Goal: Use online tool/utility: Use online tool/utility

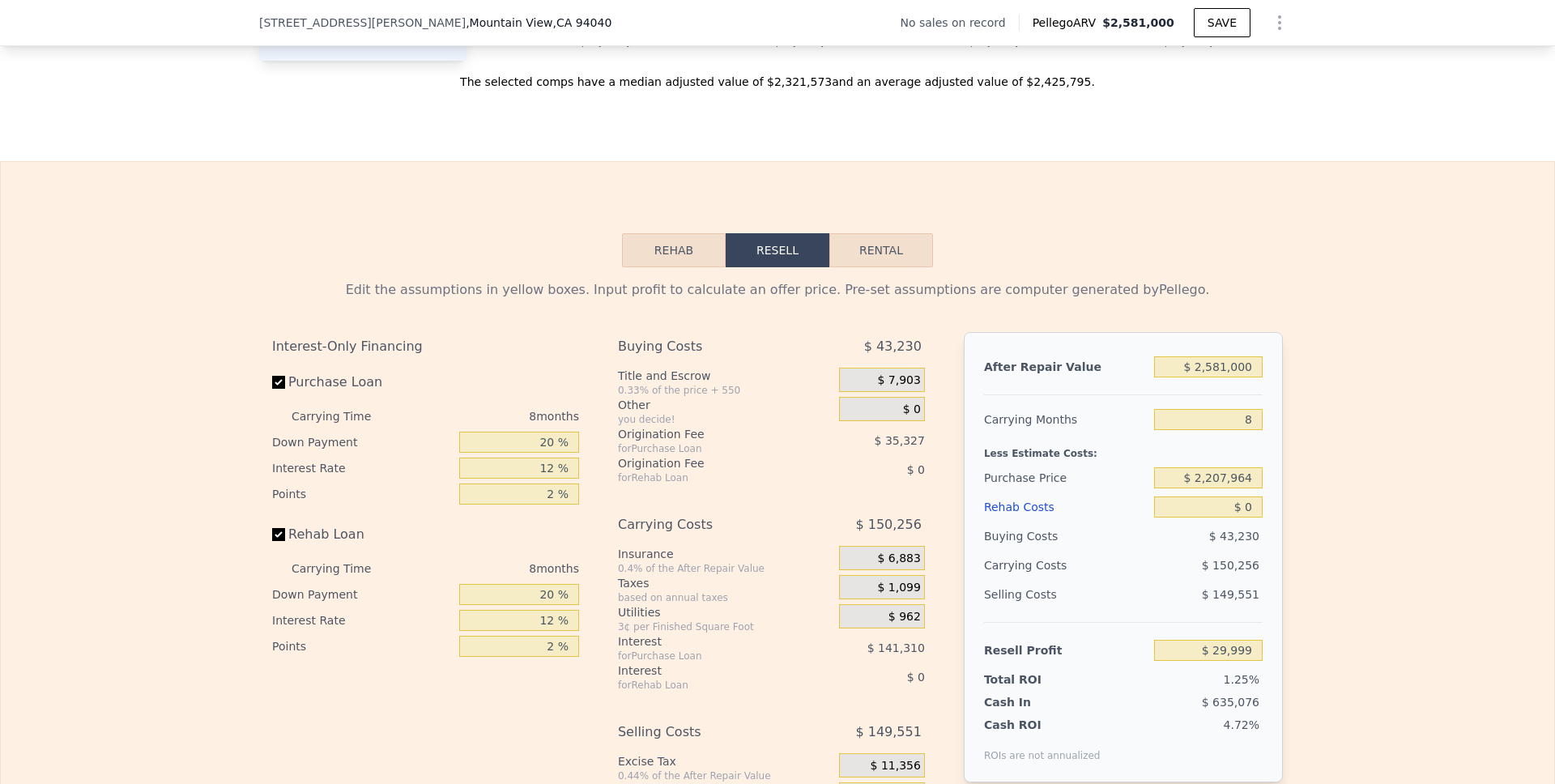
scroll to position [2113, 0]
drag, startPoint x: 1253, startPoint y: 391, endPoint x: 1172, endPoint y: 391, distance: 81.0
click at [1172, 376] on input "$ 2,581,000" at bounding box center [1208, 366] width 108 height 21
type input "$ 3"
type input "-$ 2,395,114"
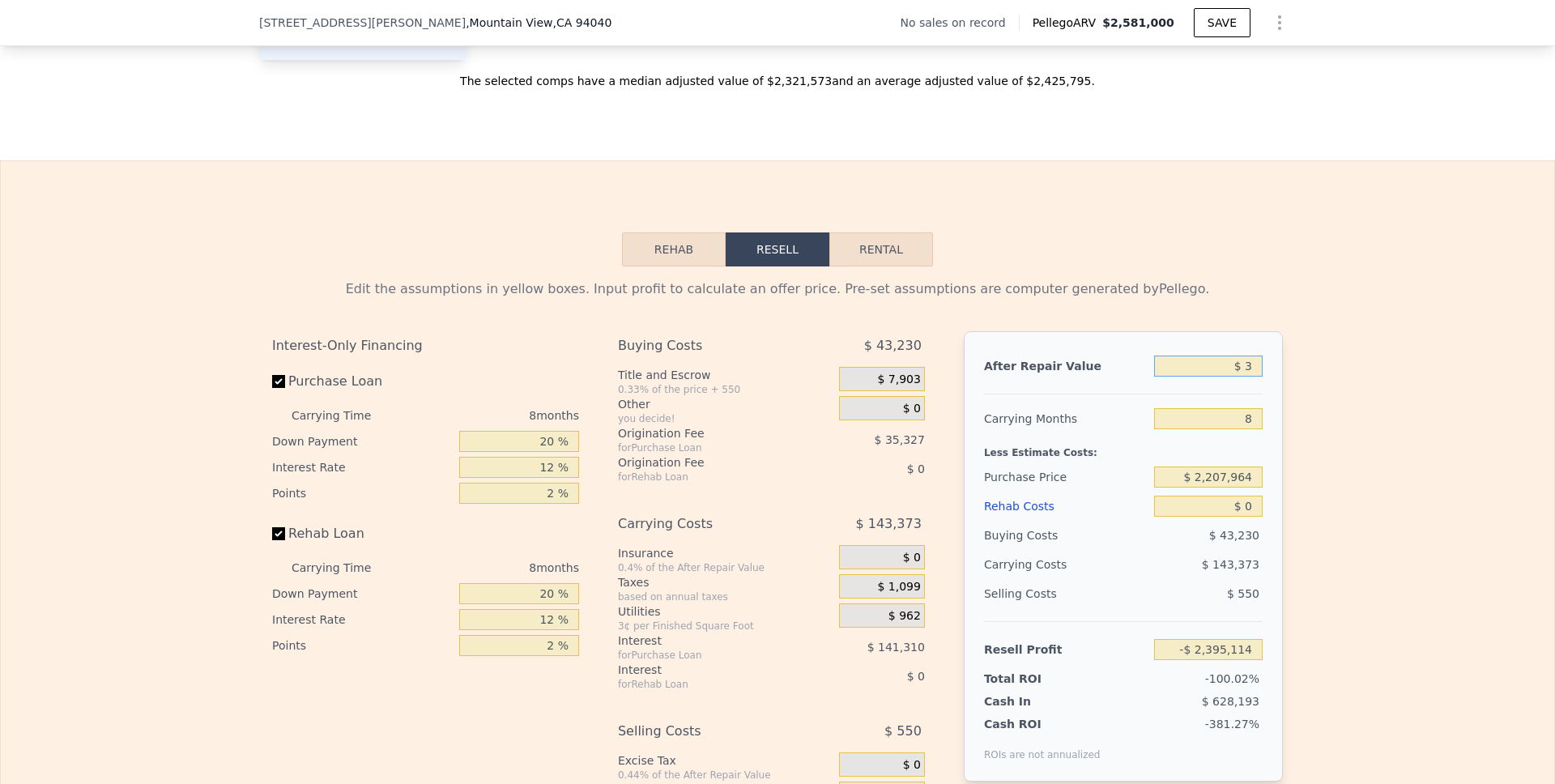
type input "$ 36"
type input "-$ 2,395,083"
type input "$ 360"
type input "-$ 2,394,779"
type input "$ 3,600"
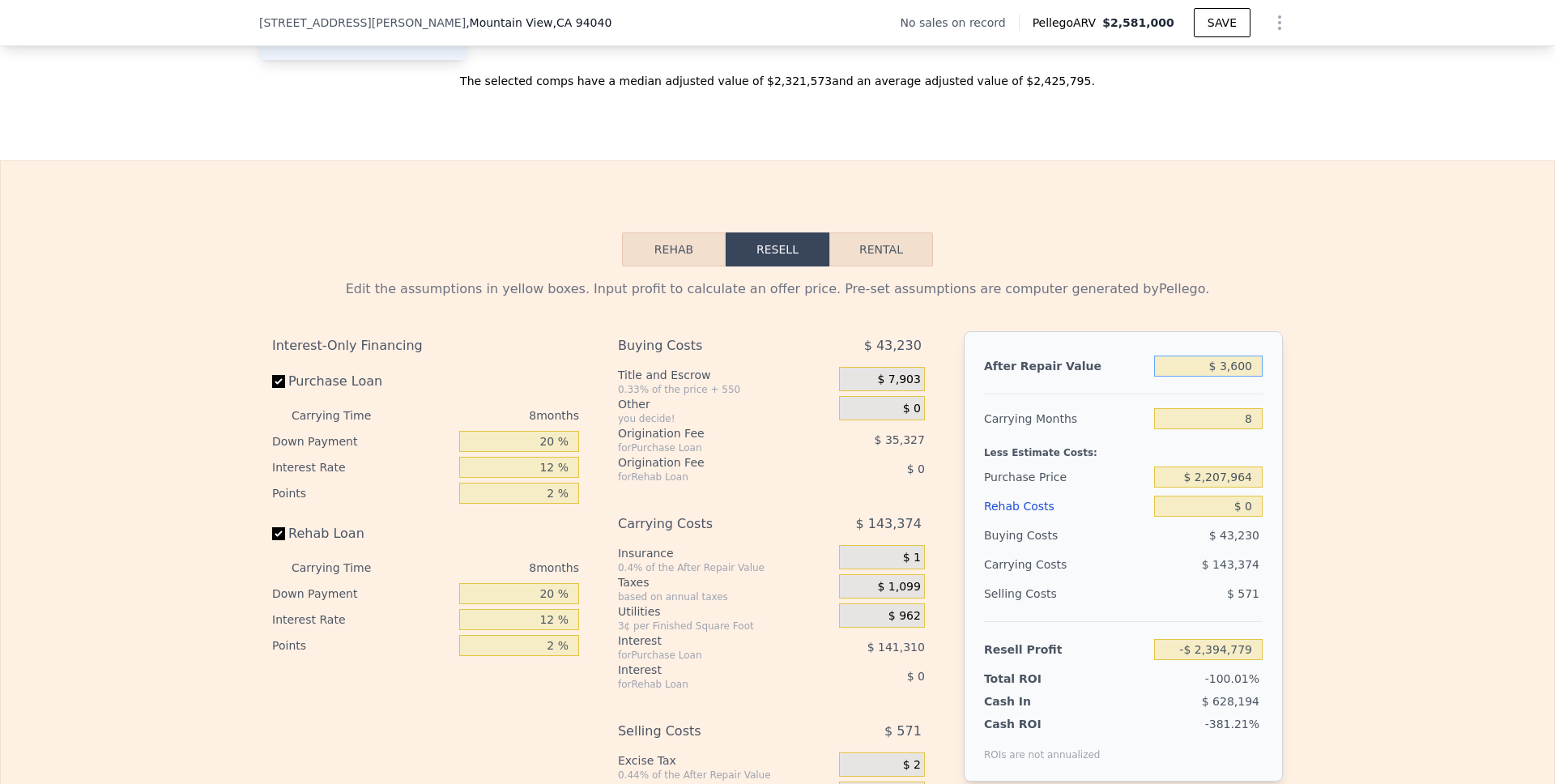
type input "-$ 2,391,735"
type input "$ 36,000"
type input "-$ 2,361,291"
type input "$ 360,000"
type input "-$ 2,056,860"
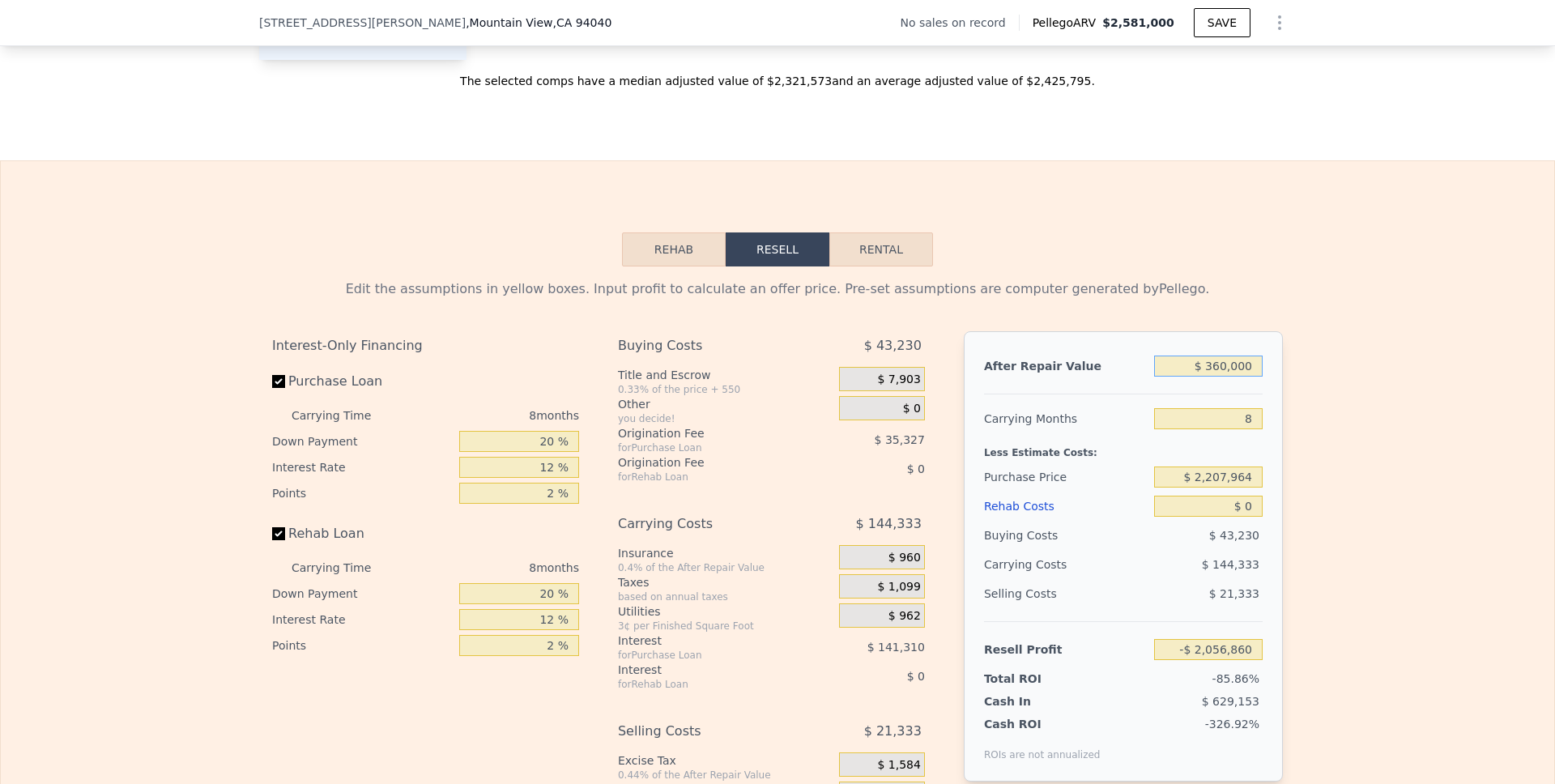
type input "$ 3,600,000"
type input "$ 987,455"
type input "$ 36,000,000"
type input "$ 31,430,603"
type input "$ 3,600,000"
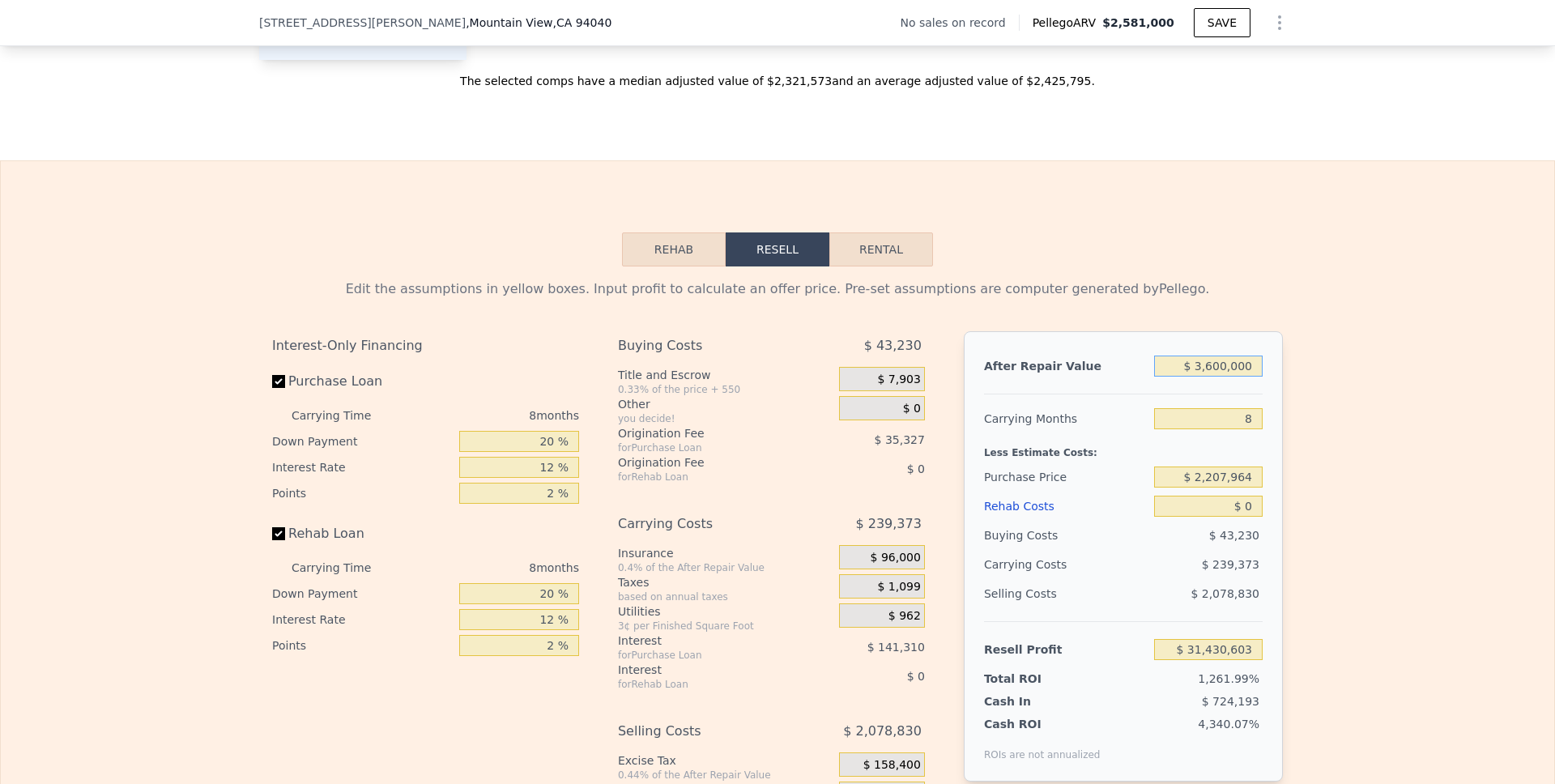
type input "$ 987,455"
type input "$ 3,600,000"
click at [1237, 430] on input "8" at bounding box center [1208, 418] width 108 height 21
type input "10"
type input "$ 949,211"
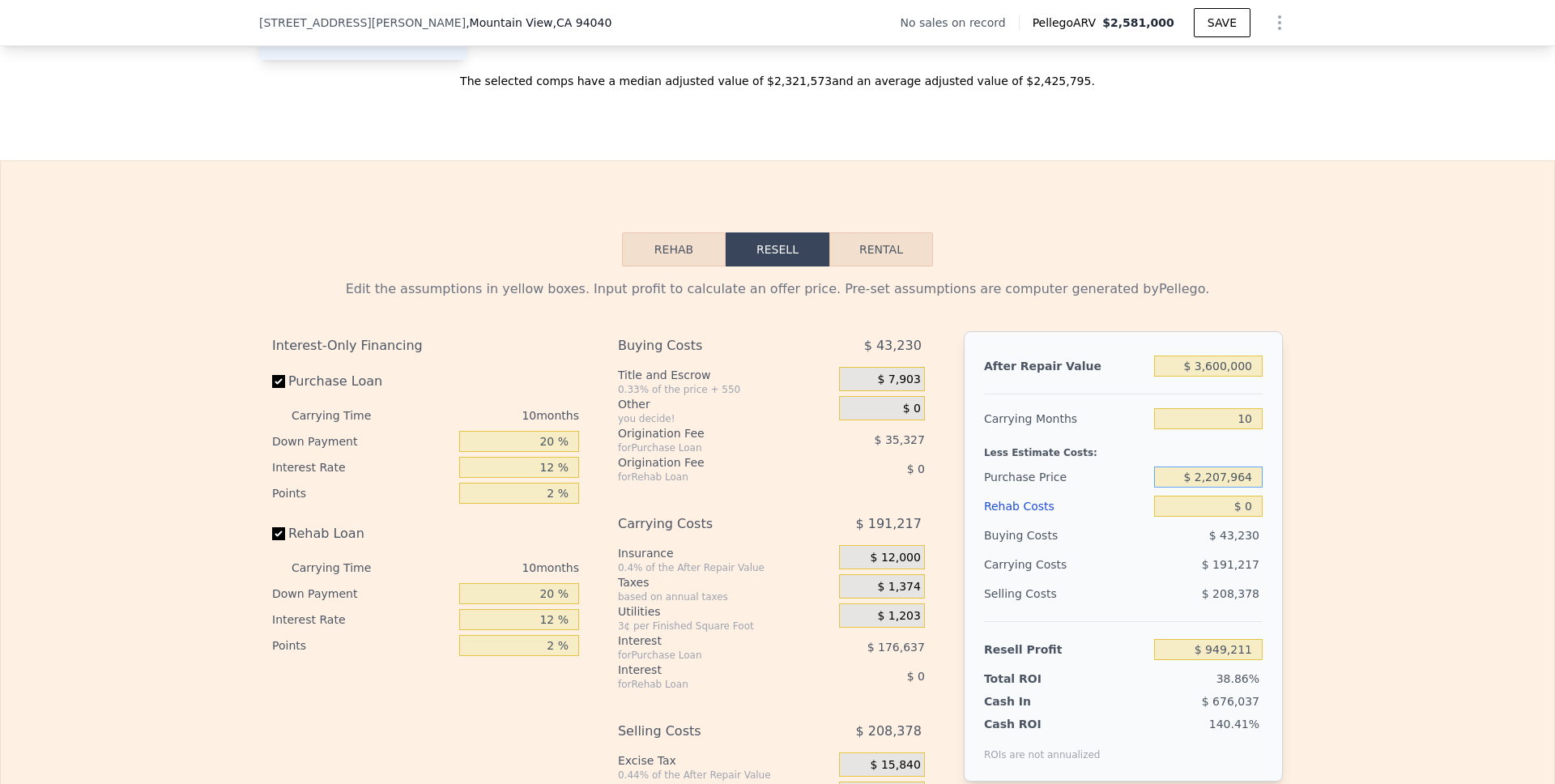
drag, startPoint x: 1251, startPoint y: 504, endPoint x: 1190, endPoint y: 504, distance: 61.0
click at [1190, 487] on input "$ 2,207,964" at bounding box center [1208, 477] width 108 height 21
drag, startPoint x: 1250, startPoint y: 441, endPoint x: 1233, endPoint y: 441, distance: 17.0
click at [1233, 430] on input "10" at bounding box center [1208, 418] width 108 height 21
type input "1"
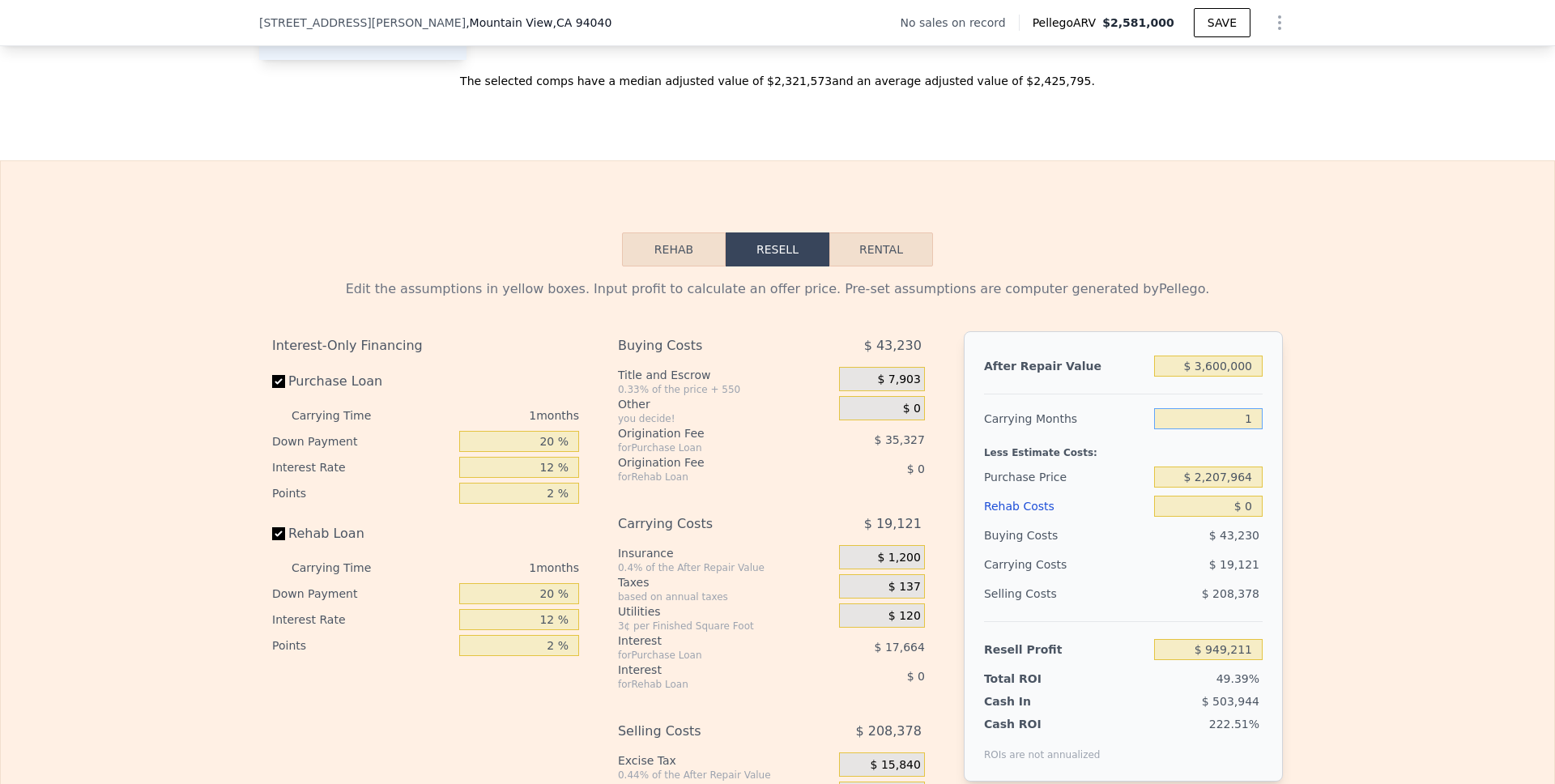
type input "$ 1,121,307"
type input "12"
type input "$ 910,968"
type input "12"
drag, startPoint x: 1250, startPoint y: 500, endPoint x: 1190, endPoint y: 500, distance: 60.0
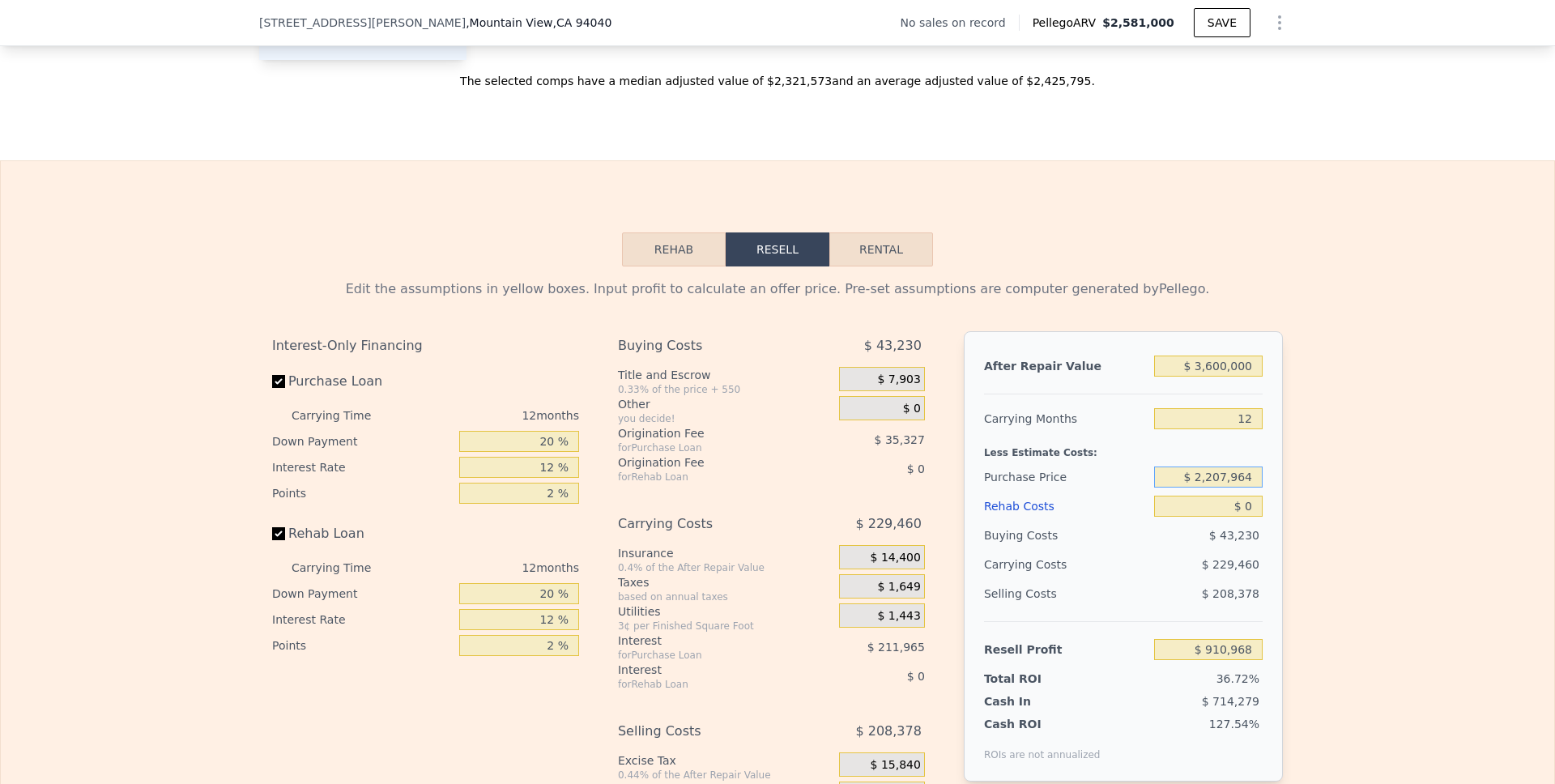
click at [1190, 487] on input "$ 2,207,964" at bounding box center [1208, 477] width 108 height 21
drag, startPoint x: 1175, startPoint y: 503, endPoint x: 1351, endPoint y: 504, distance: 176.0
click at [1351, 504] on div "Edit the assumptions in yellow boxes. Input profit to calculate an offer price.…" at bounding box center [777, 567] width 1553 height 602
type input "$ 2,202,207,964"
drag, startPoint x: 1249, startPoint y: 501, endPoint x: 1097, endPoint y: 505, distance: 152.1
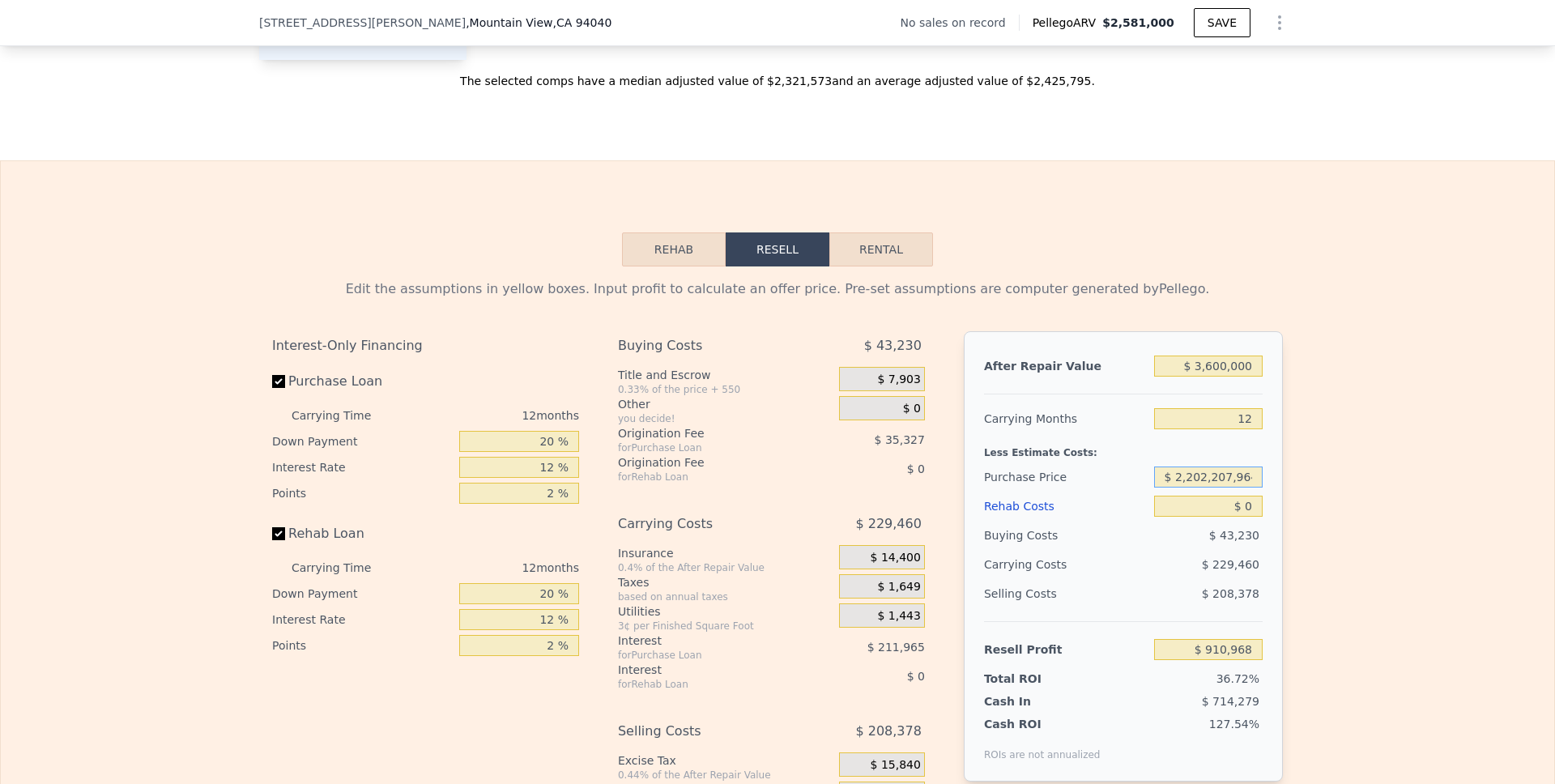
click at [1097, 492] on div "Purchase Price $ 2,202,207,964" at bounding box center [1123, 477] width 279 height 29
type input "$ 2,300,000"
click at [1249, 517] on input "$ 0" at bounding box center [1208, 506] width 108 height 21
type input "$ 808,321"
drag, startPoint x: 1250, startPoint y: 529, endPoint x: 1210, endPoint y: 529, distance: 40.0
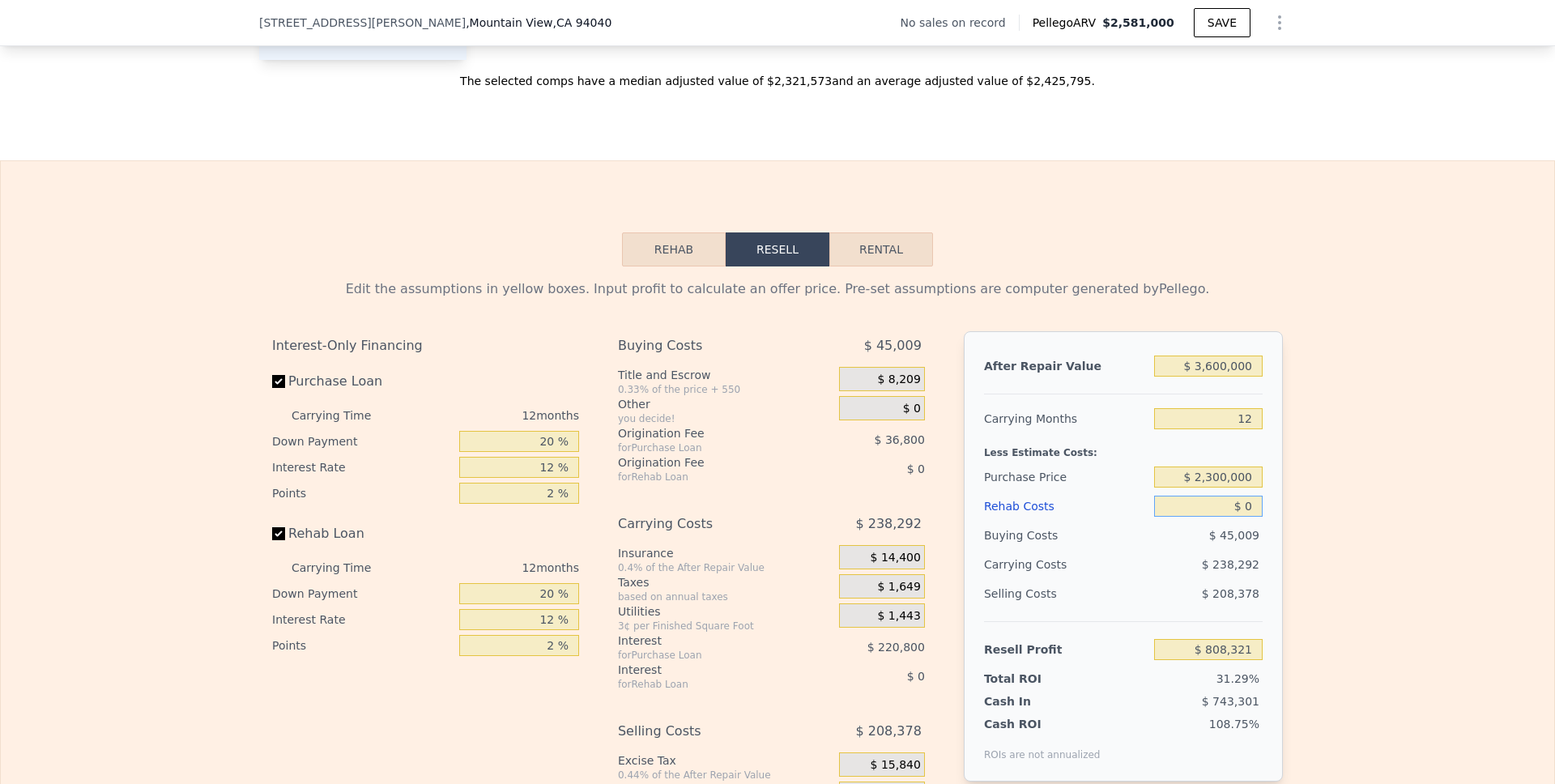
click at [1210, 517] on input "$ 0" at bounding box center [1208, 506] width 108 height 21
type input "$ 5"
type input "$ 808,316"
type input "$ 50"
type input "$ 808,270"
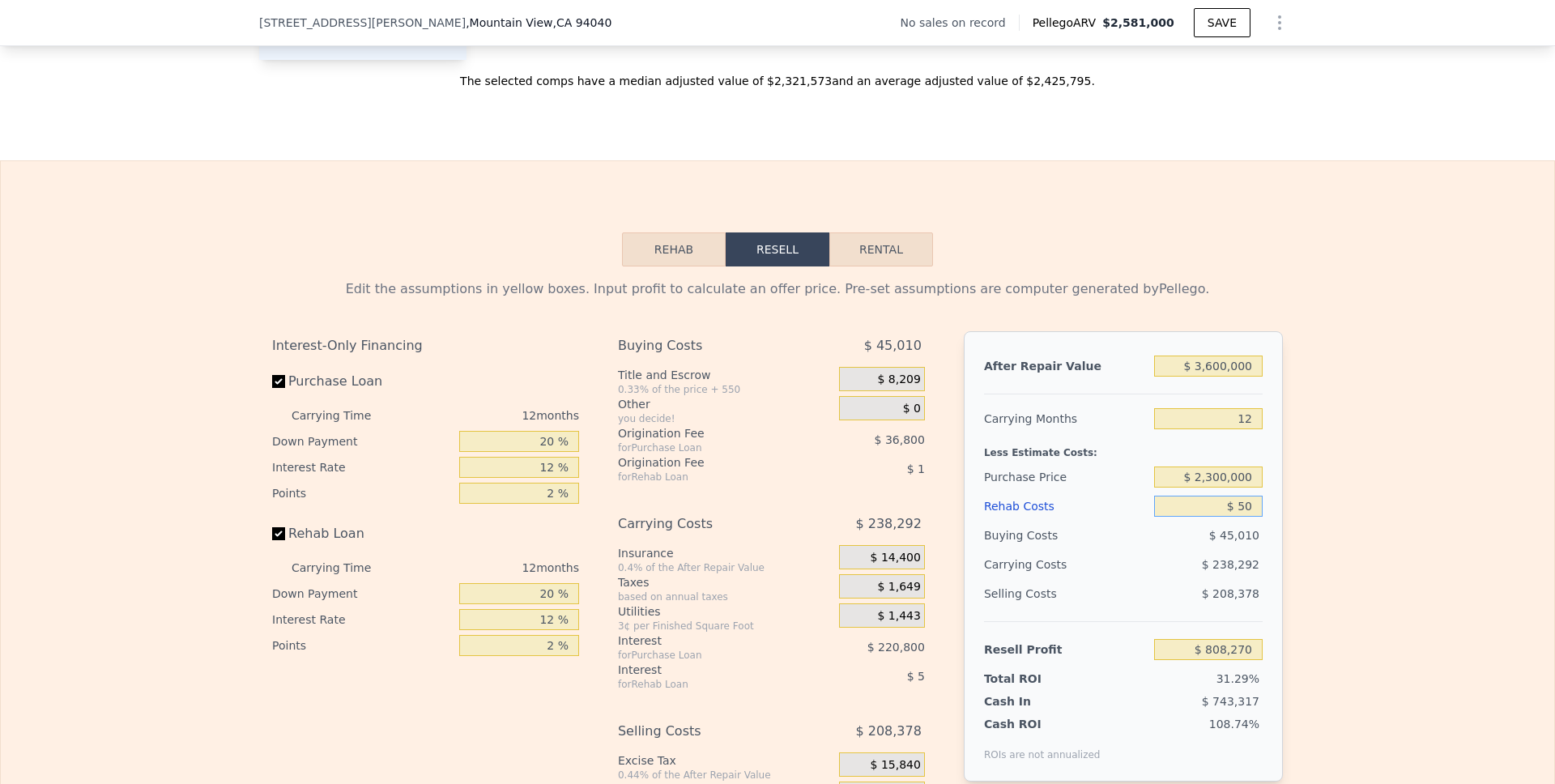
type input "$ 500"
type input "$ 807,765"
type input "$ 5,000"
type input "$ 802,761"
type input "$ 50,000"
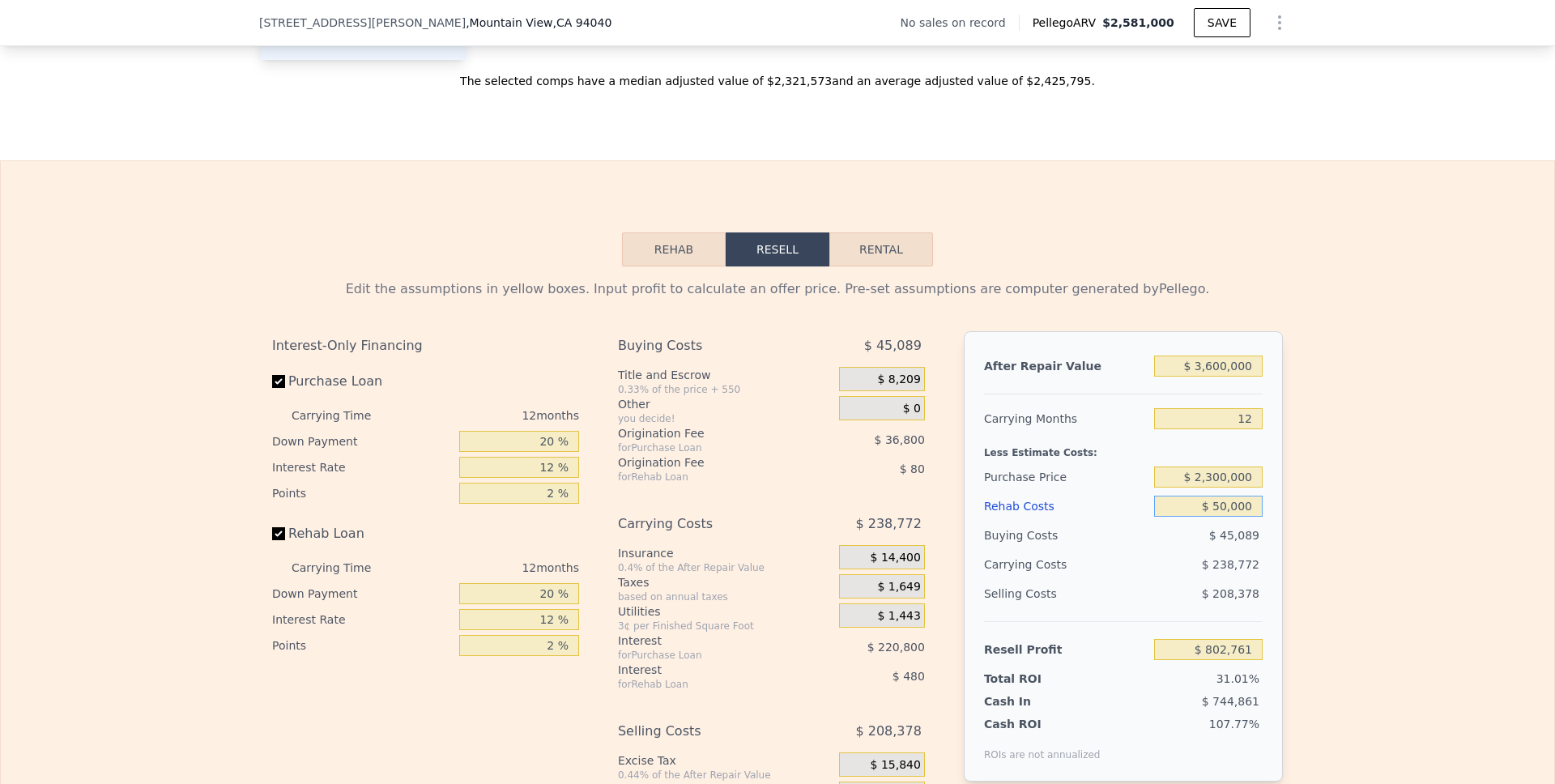
type input "$ 752,721"
type input "$ 500,000"
type input "$ 252,321"
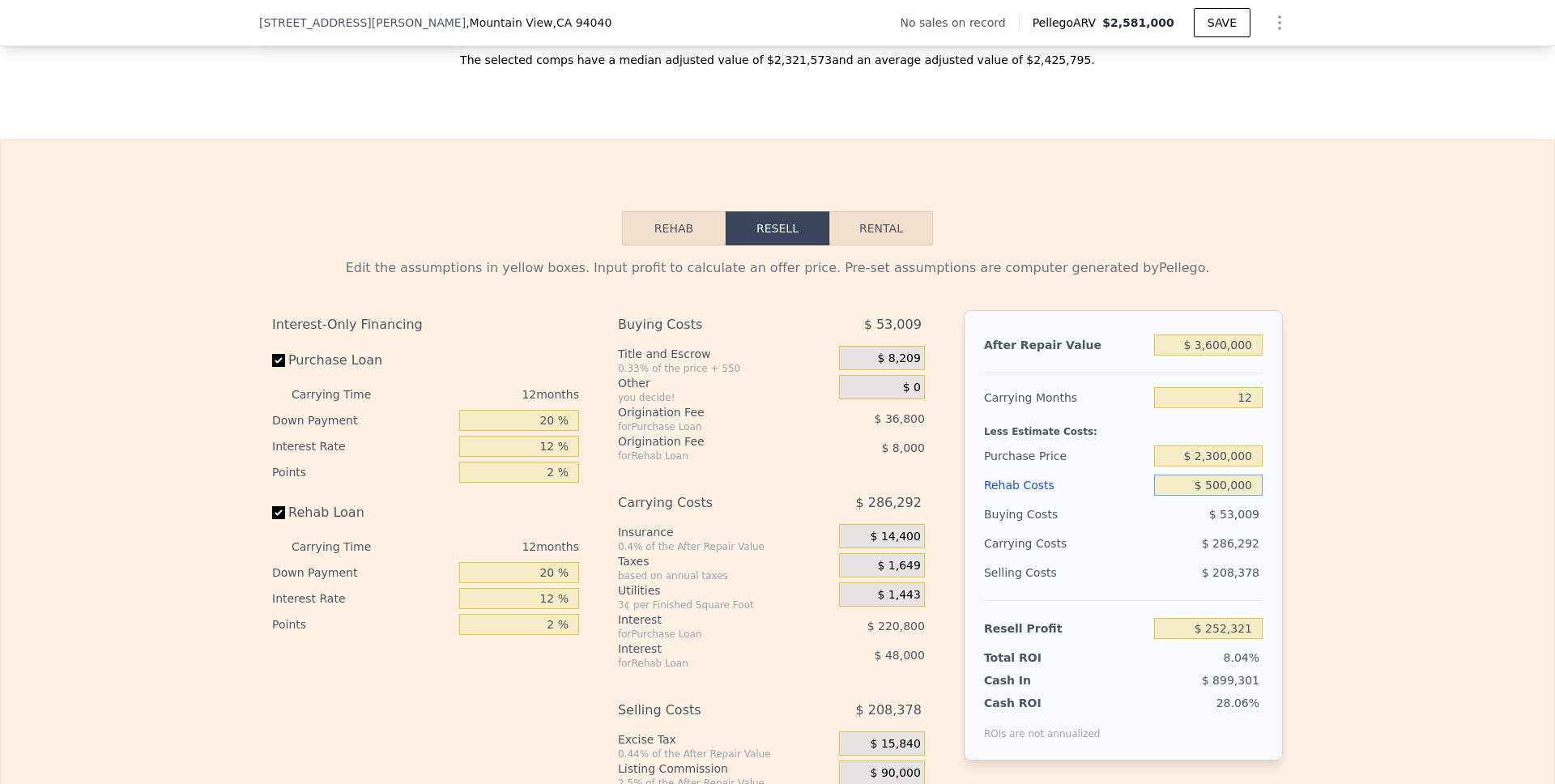
scroll to position [2142, 0]
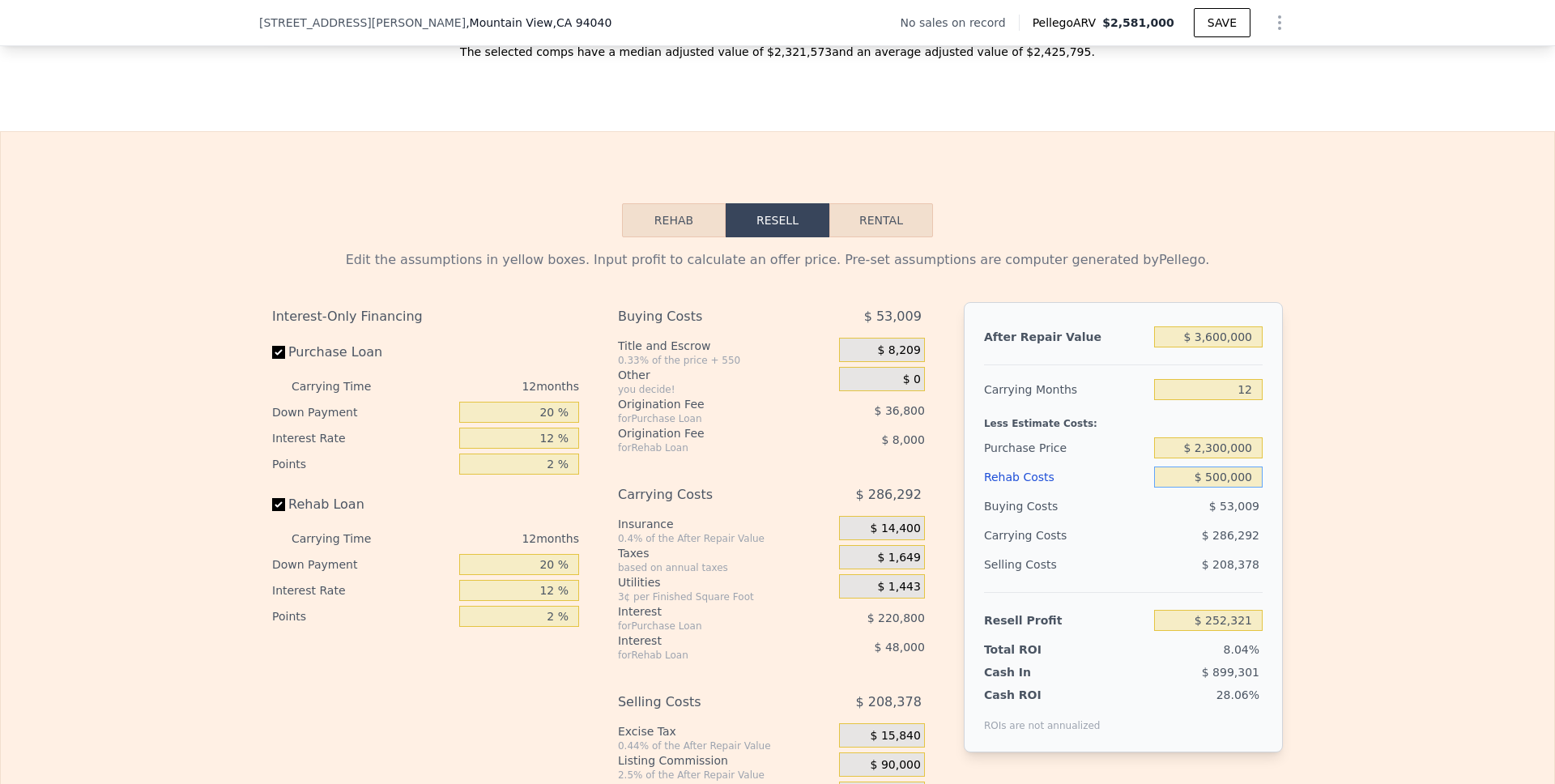
type input "$ 500,000"
drag, startPoint x: 551, startPoint y: 431, endPoint x: 513, endPoint y: 431, distance: 38.0
click at [513, 423] on input "20 %" at bounding box center [519, 412] width 120 height 21
type input "1 %"
type input "$ 191,141"
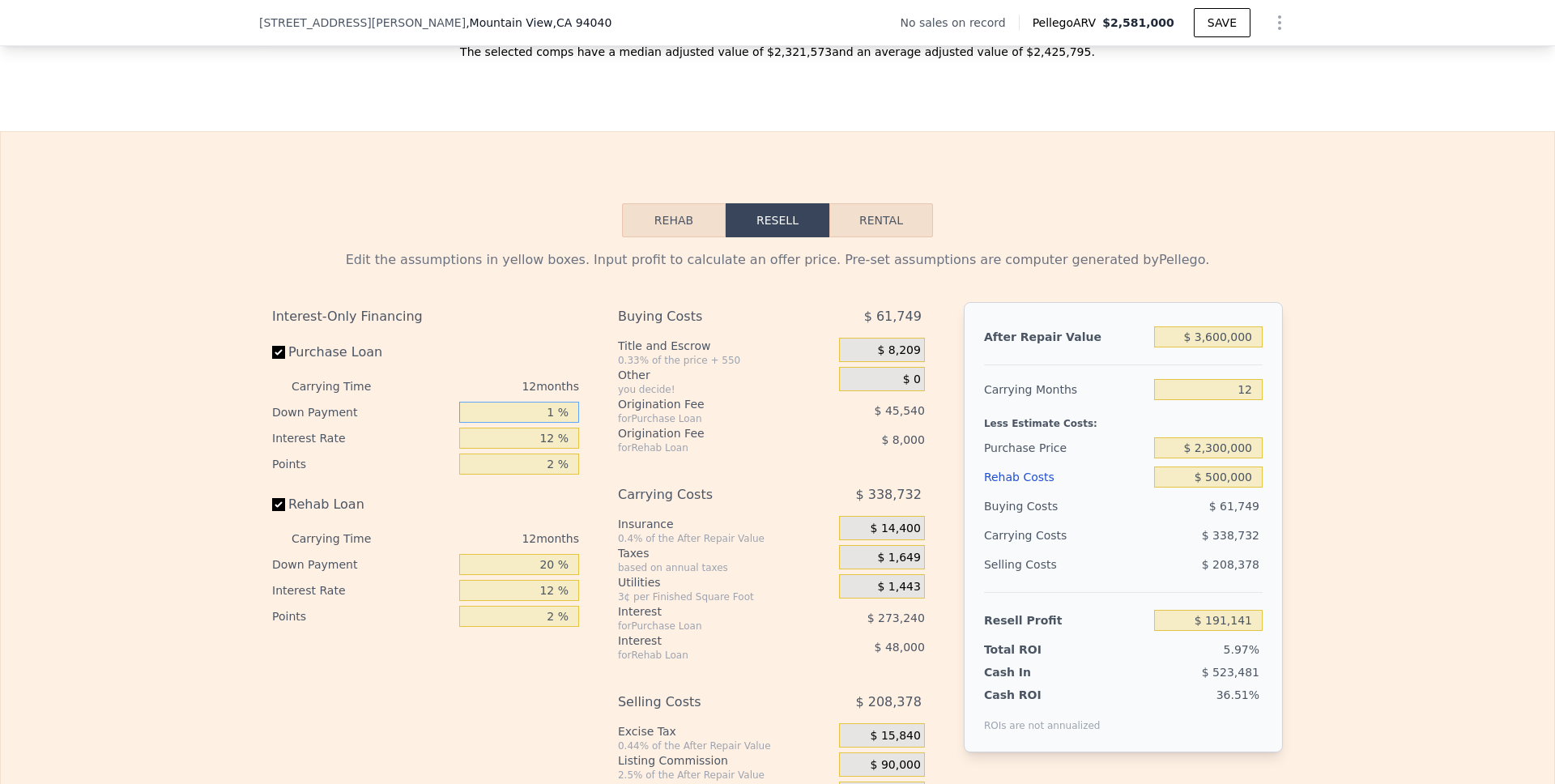
type input "10 %"
type input "$ 220,121"
type input "10 %"
type input "1 %"
type input "$ 447,821"
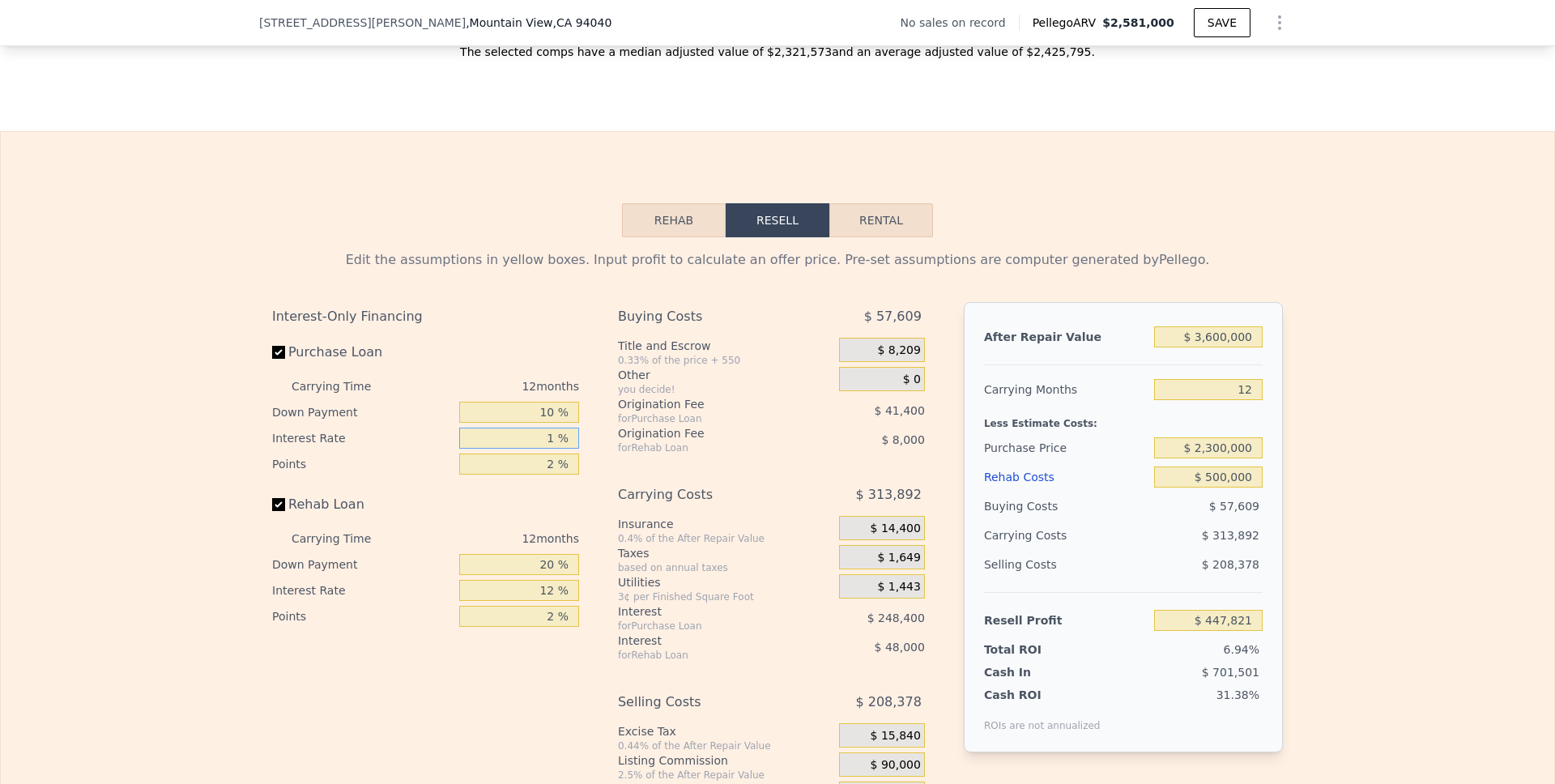
type input "10 %"
type input "$ 261,521"
type input "10 %"
type input "1 %"
type input "$ 282,221"
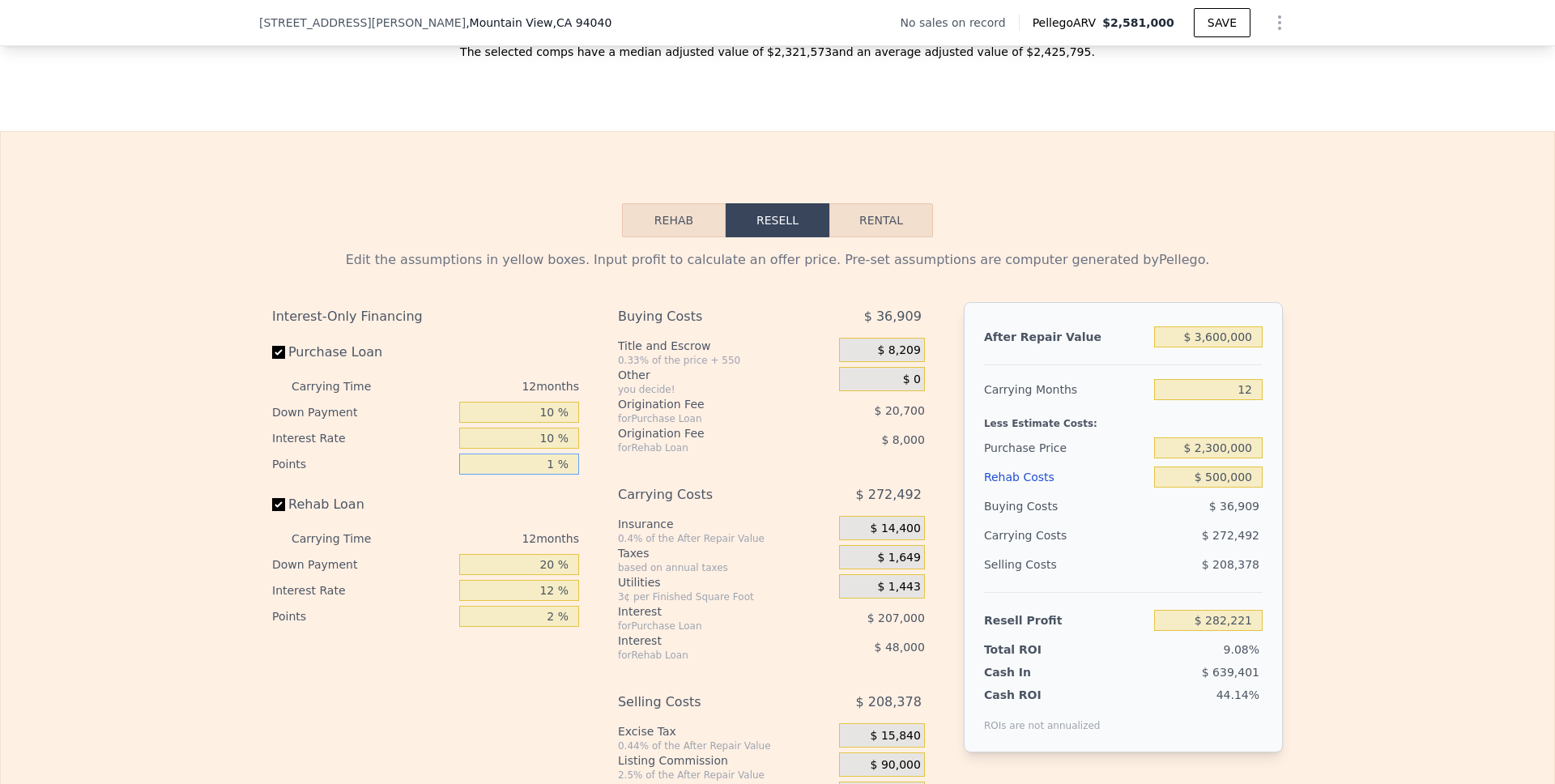
type input "1 %"
type input "0 %"
type input "$ 268,221"
type input "0 %"
type input "1 %"
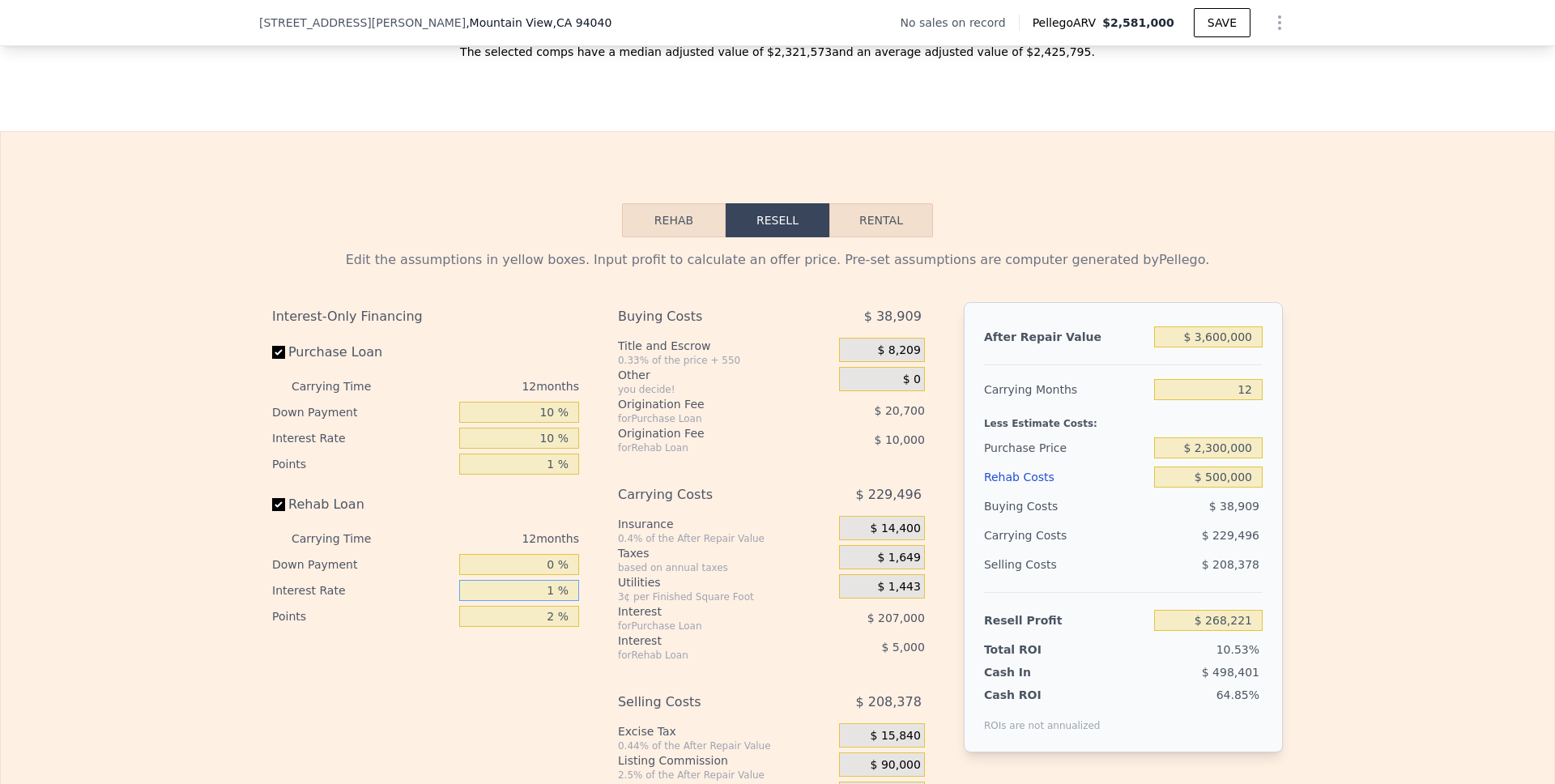
type input "$ 323,217"
type input "10 %"
type input "$ 278,217"
type input "10 %"
type input "0 %"
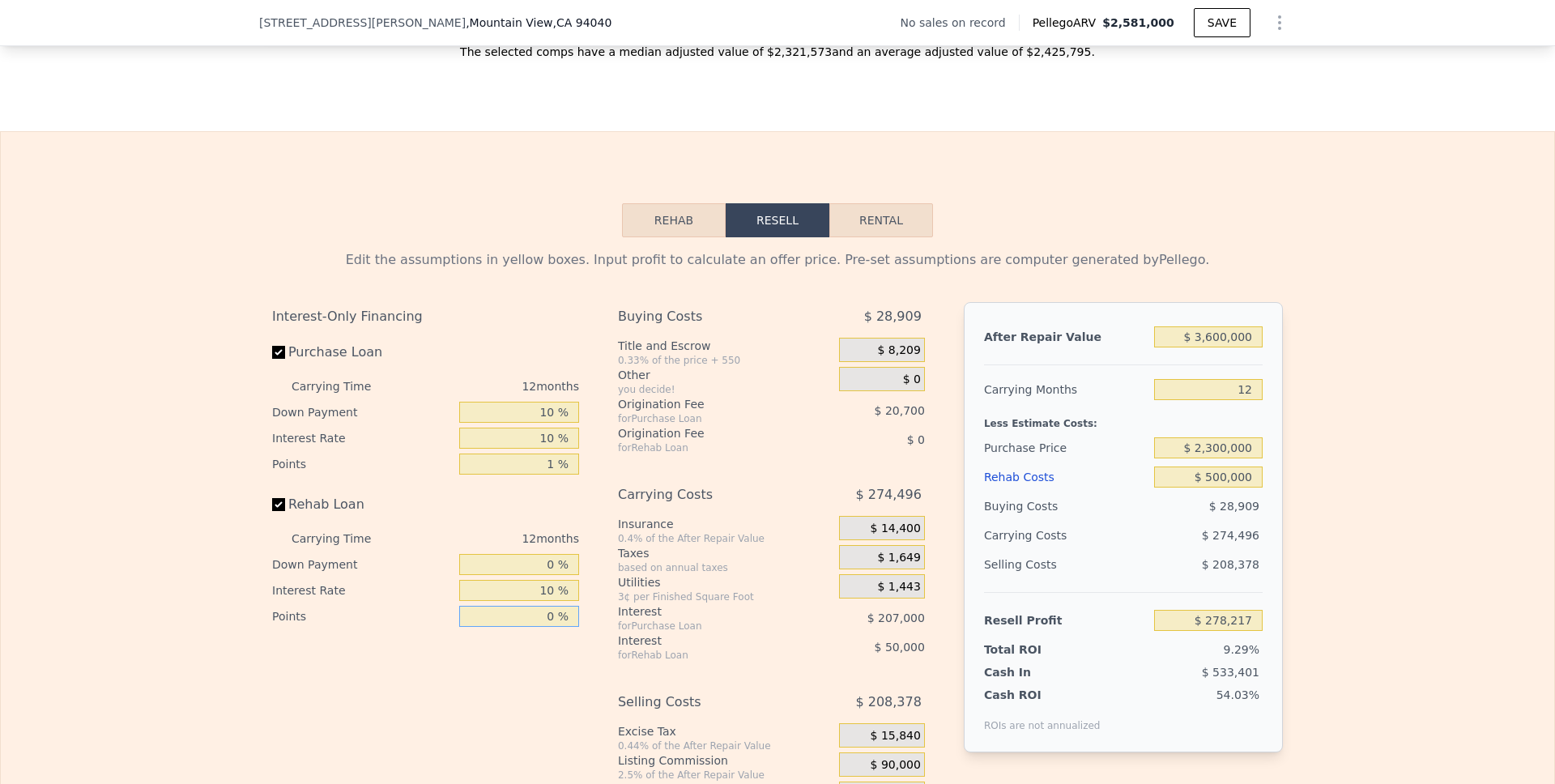
type input "$ 288,217"
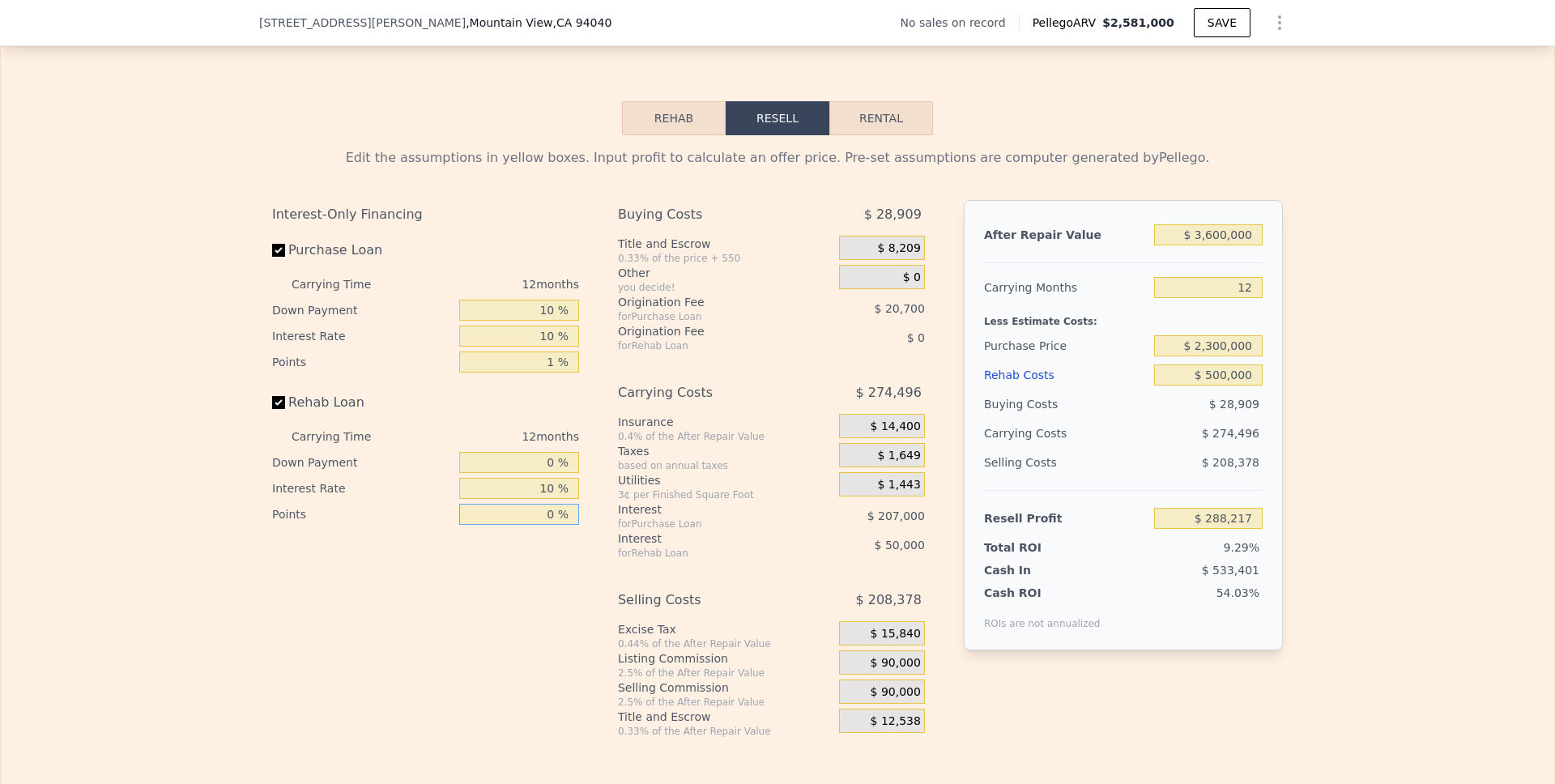
type input "0 %"
click at [885, 671] on span "$ 90,000" at bounding box center [895, 663] width 50 height 15
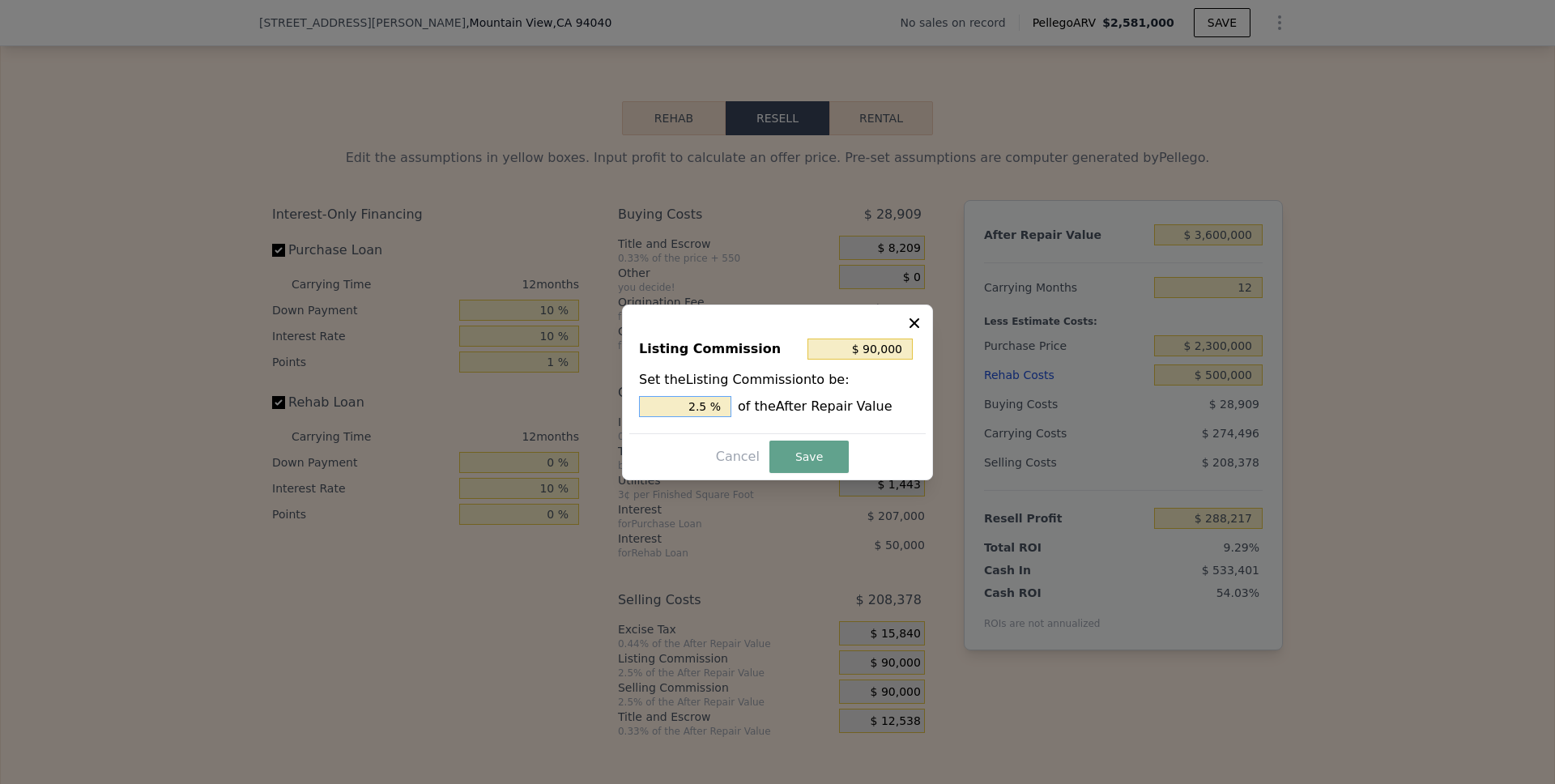
drag, startPoint x: 711, startPoint y: 404, endPoint x: 675, endPoint y: 404, distance: 36.0
click at [675, 404] on input "2.5 %" at bounding box center [685, 407] width 93 height 21
type input "$ 36,000"
type input "1.0 %"
click at [810, 441] on button "Save" at bounding box center [808, 457] width 79 height 32
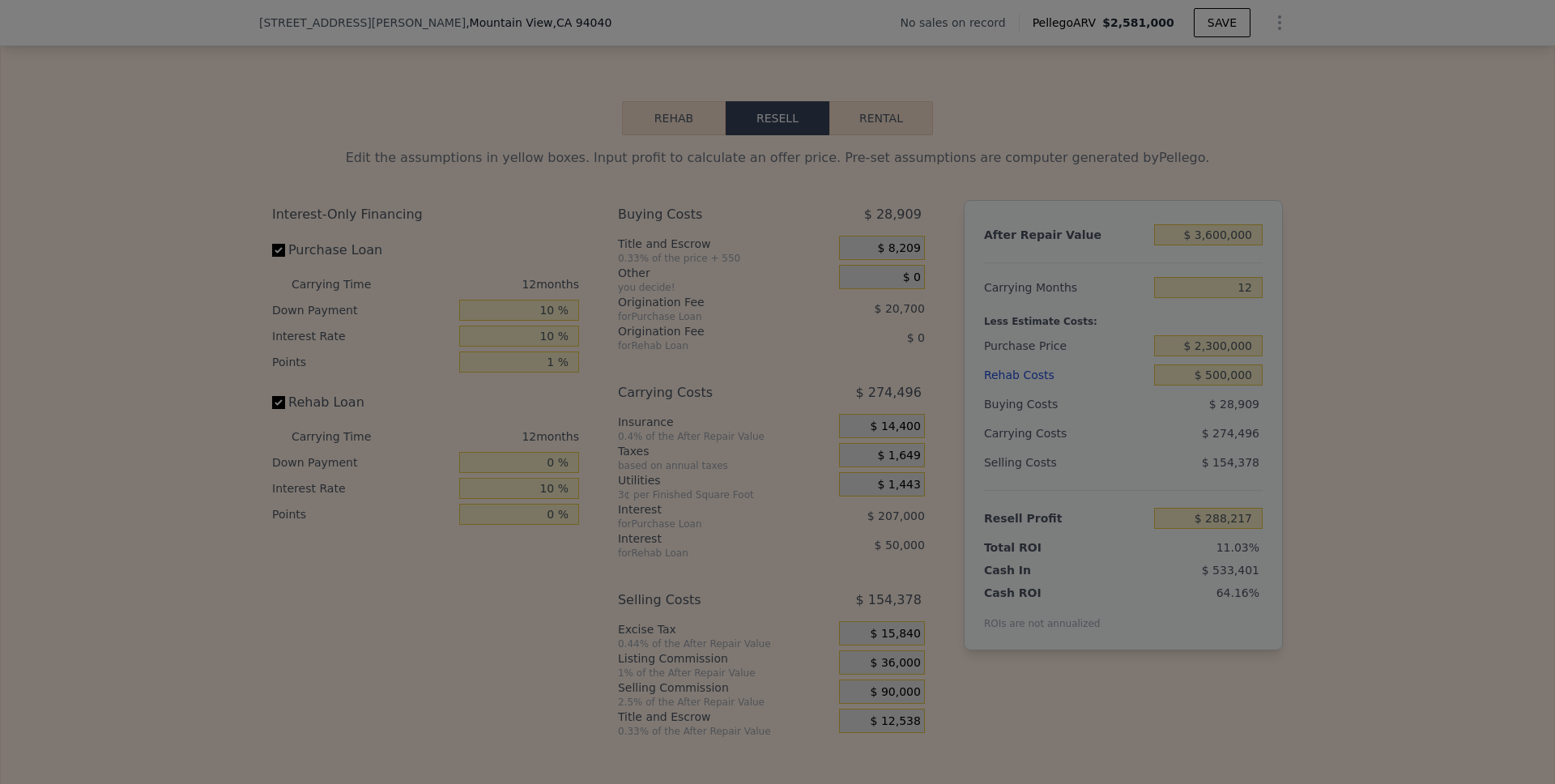
type input "$ 342,217"
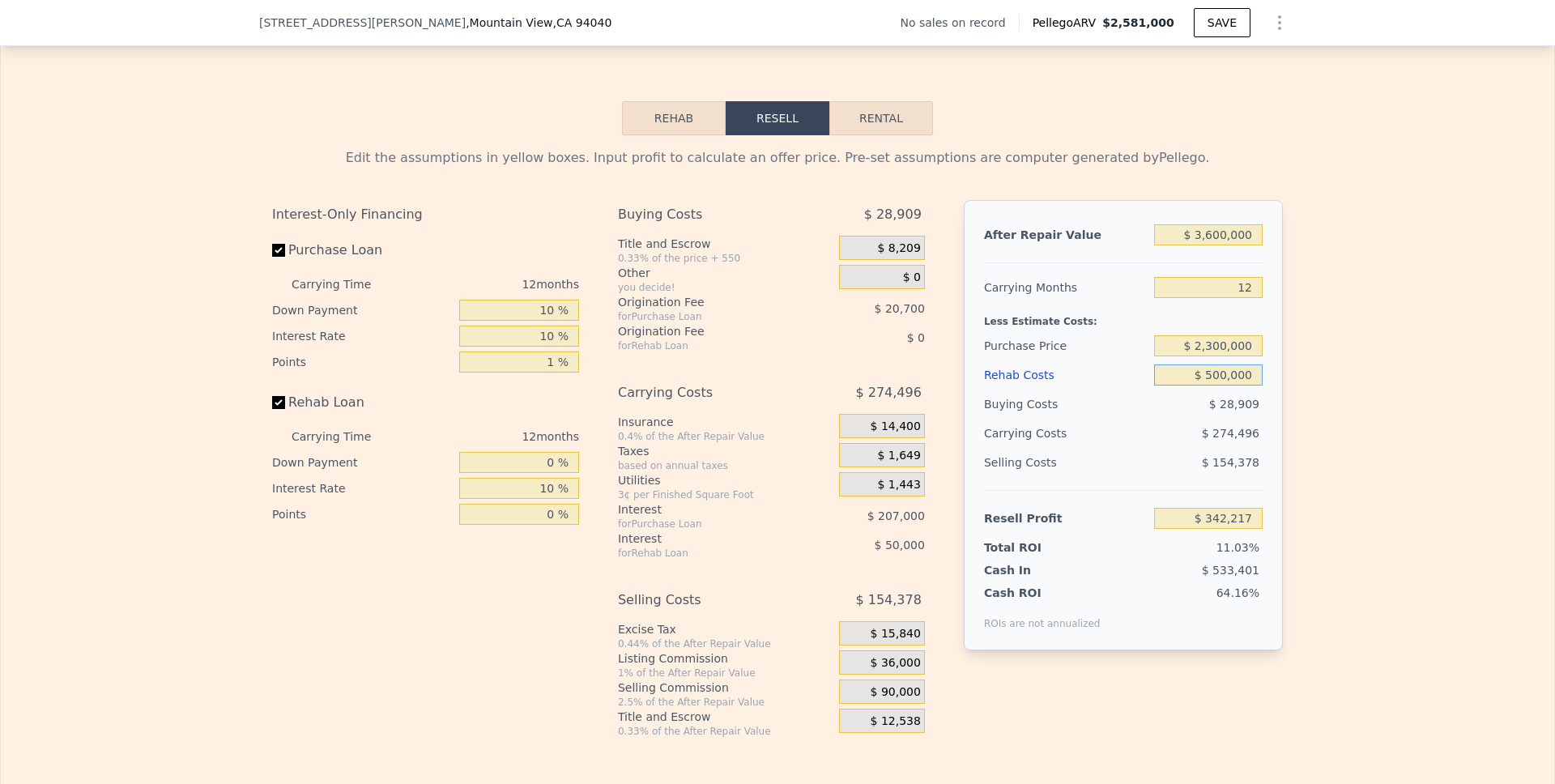
click at [1220, 385] on input "$ 500,000" at bounding box center [1208, 375] width 108 height 21
type input "$ 50,000"
type input "$ 837,217"
type input "$ 5,000"
type input "$ 886,717"
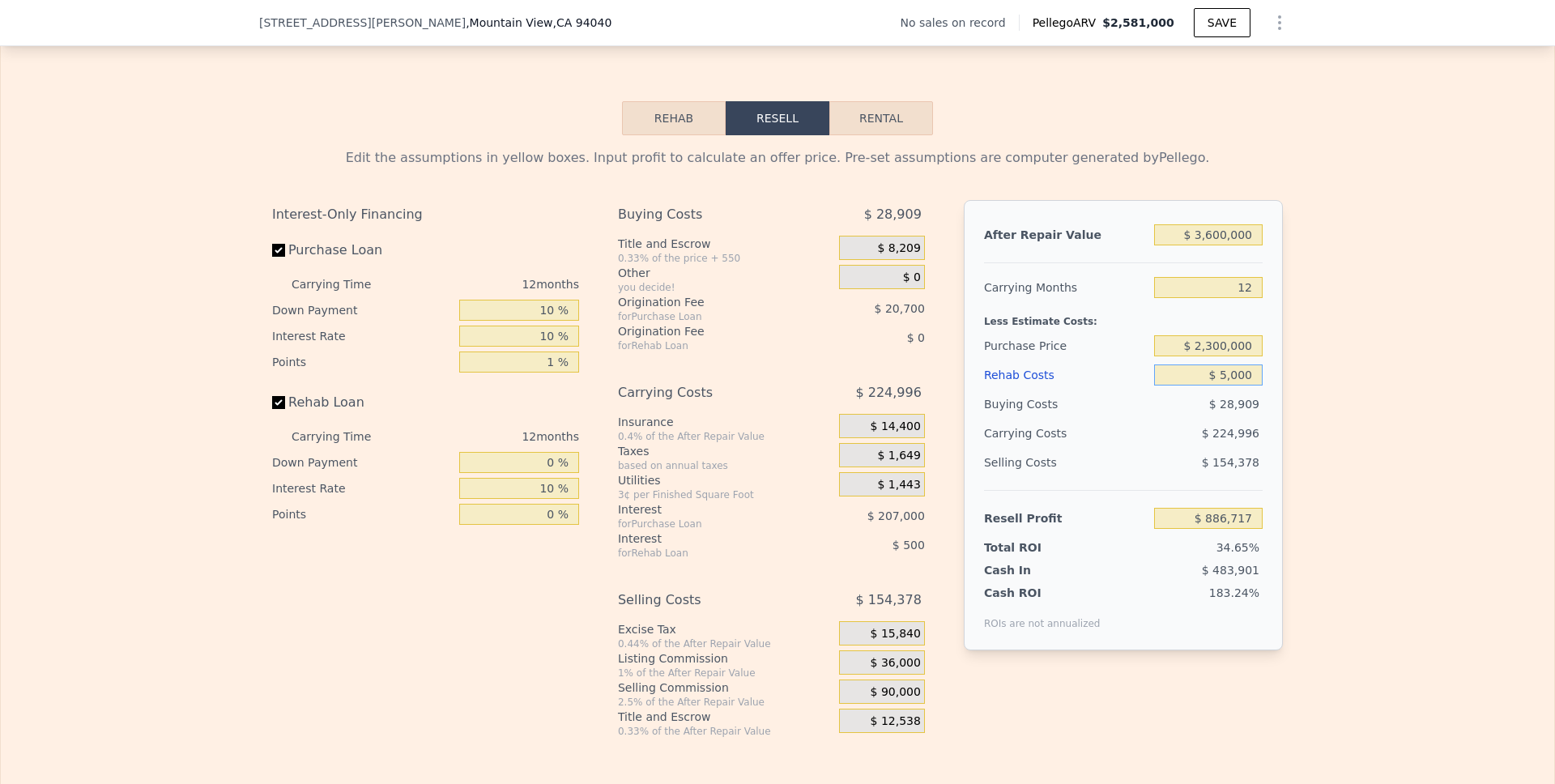
type input "$ 000"
type input "$ 892,221"
type input "$ 4,000"
type input "$ 887,825"
type input "$ 45,000"
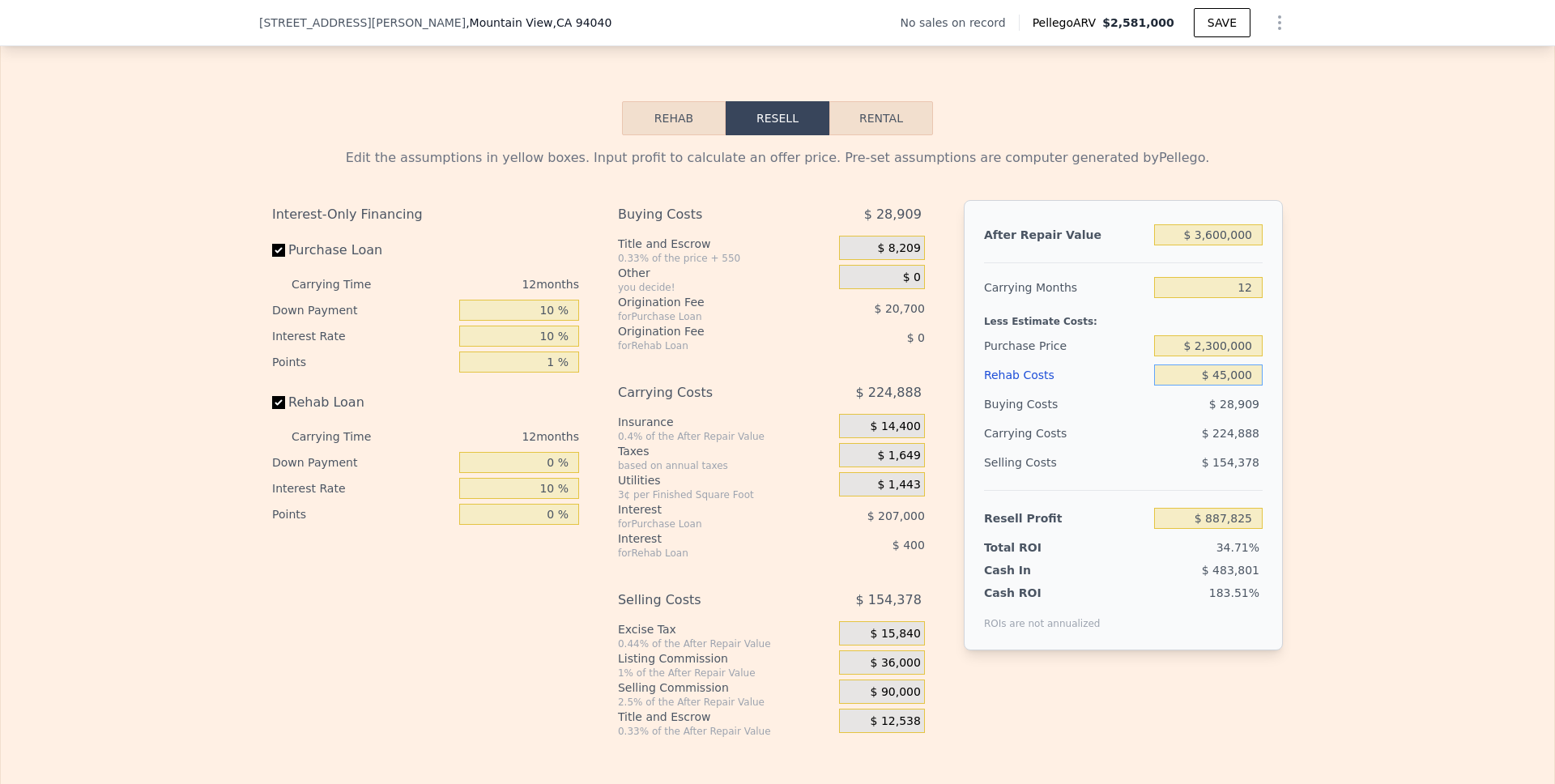
type input "$ 842,721"
type input "$ 450,000"
type input "$ 397,221"
type input "$ 450,000"
click at [1358, 384] on div "Edit the assumptions in yellow boxes. Input profit to calculate an offer price.…" at bounding box center [777, 437] width 1553 height 602
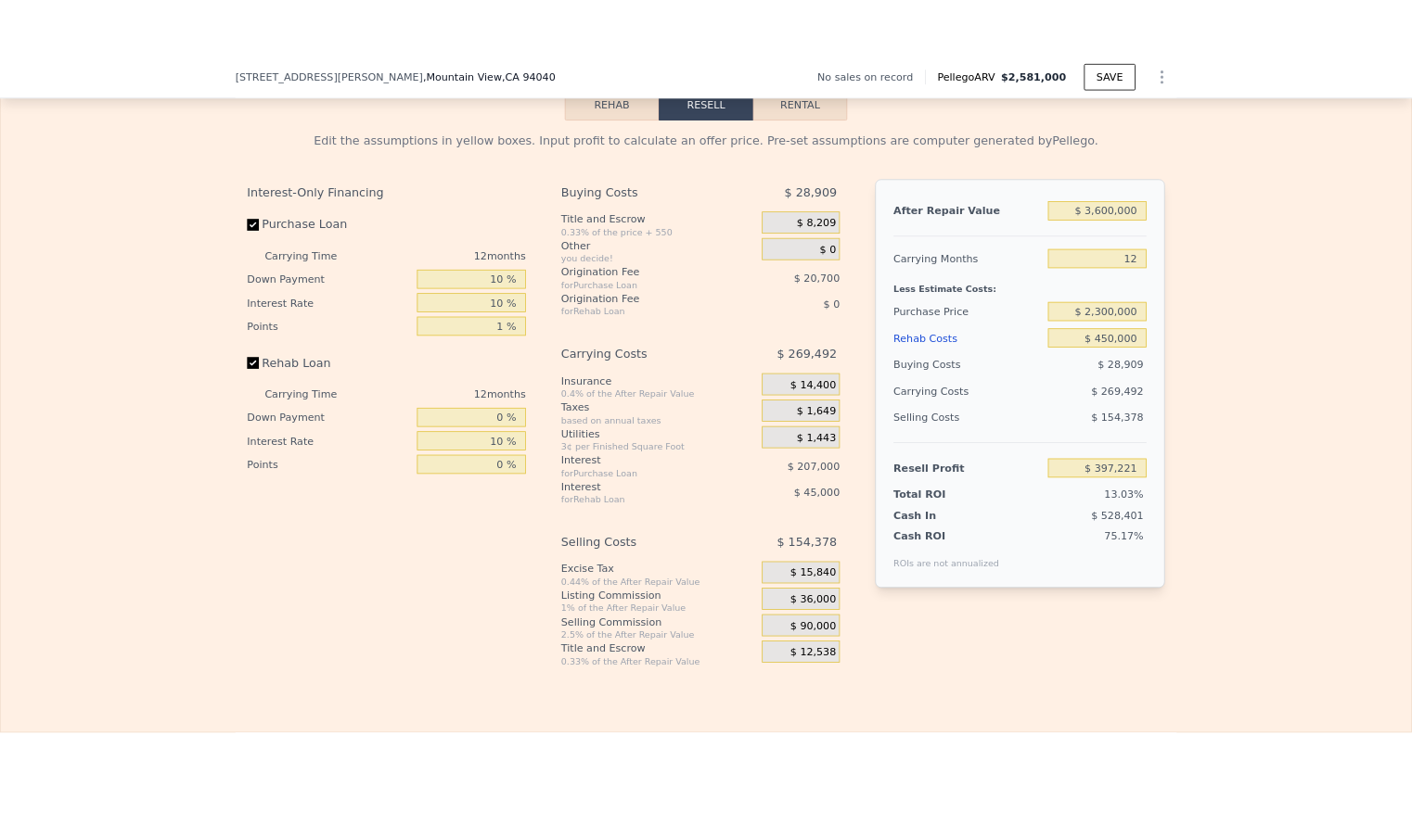
scroll to position [2645, 0]
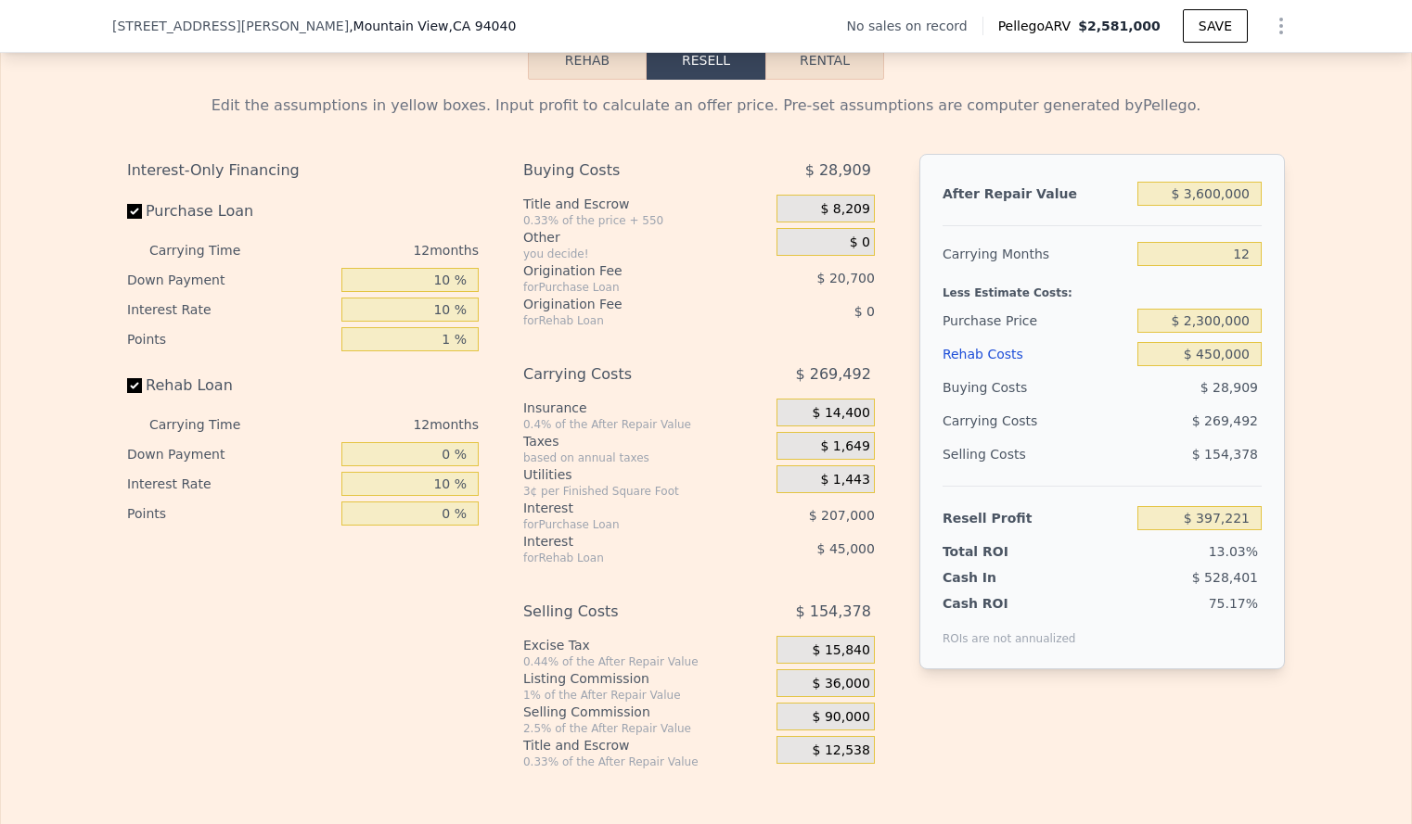
type input "$ 2,581,000"
type input "8"
type input "$ 0"
type input "$ 29,999"
